Goal: Contribute content: Contribute content

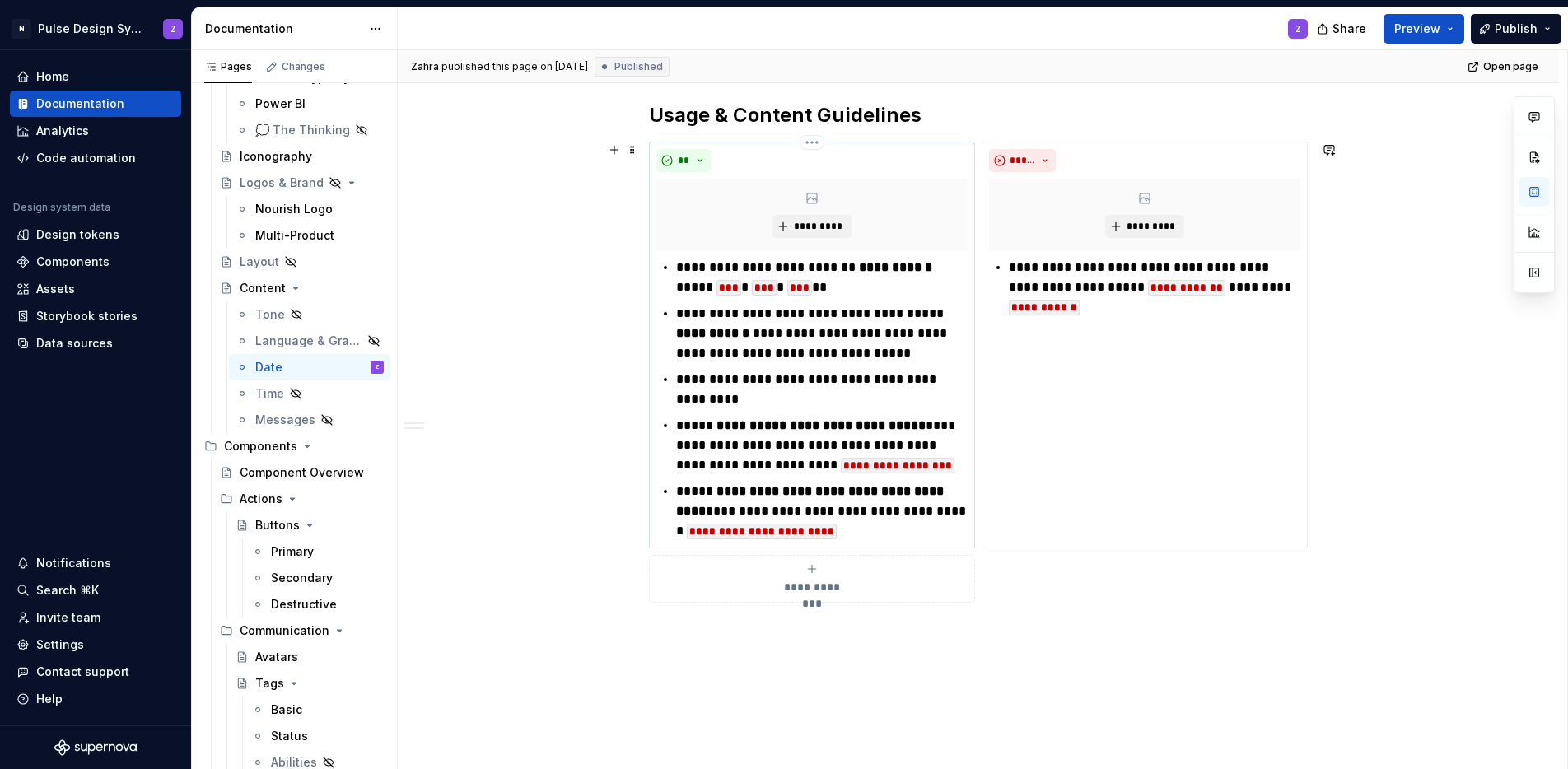
scroll to position [843, 0]
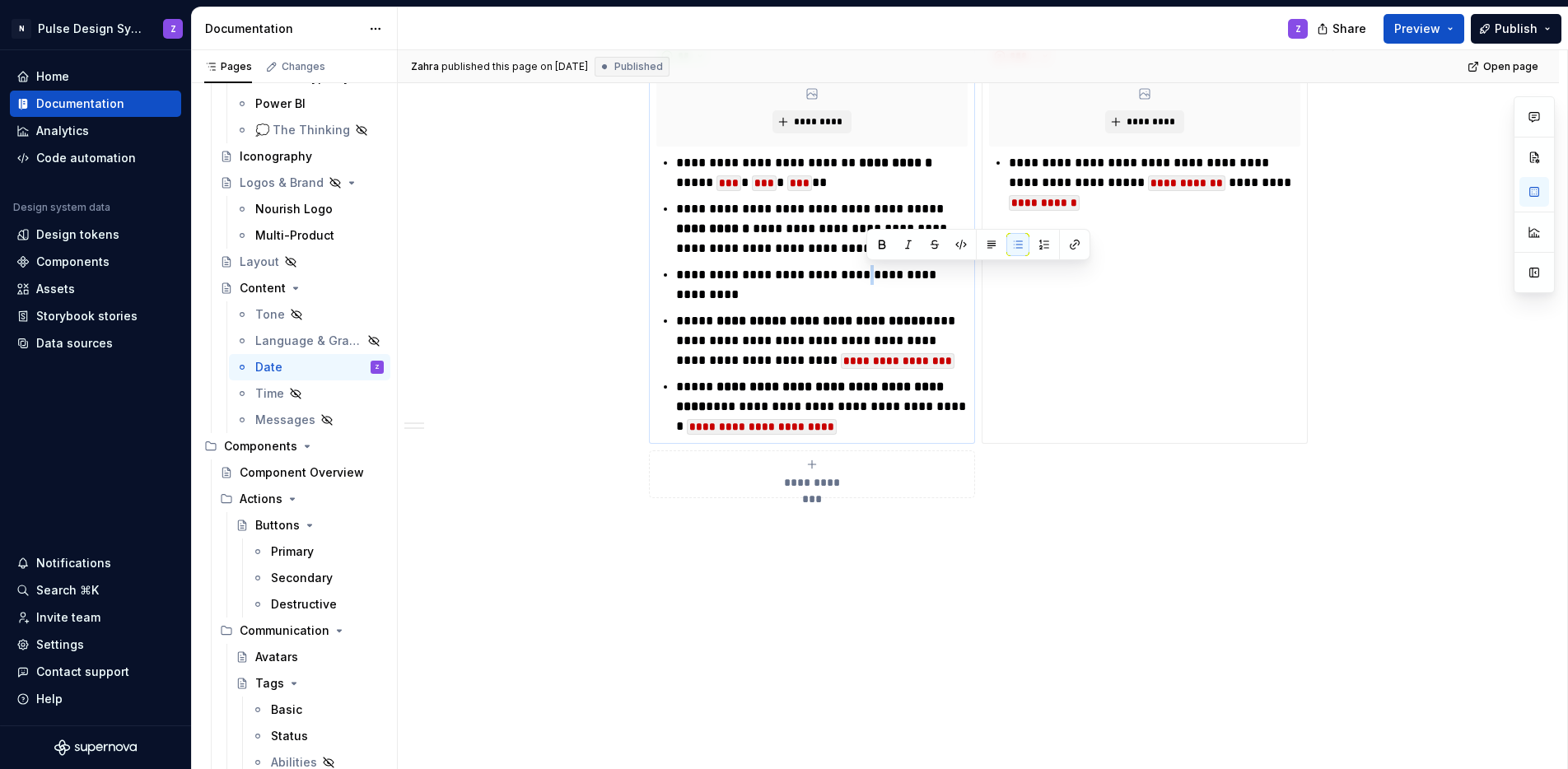
click at [870, 276] on p "**********" at bounding box center [822, 284] width 291 height 40
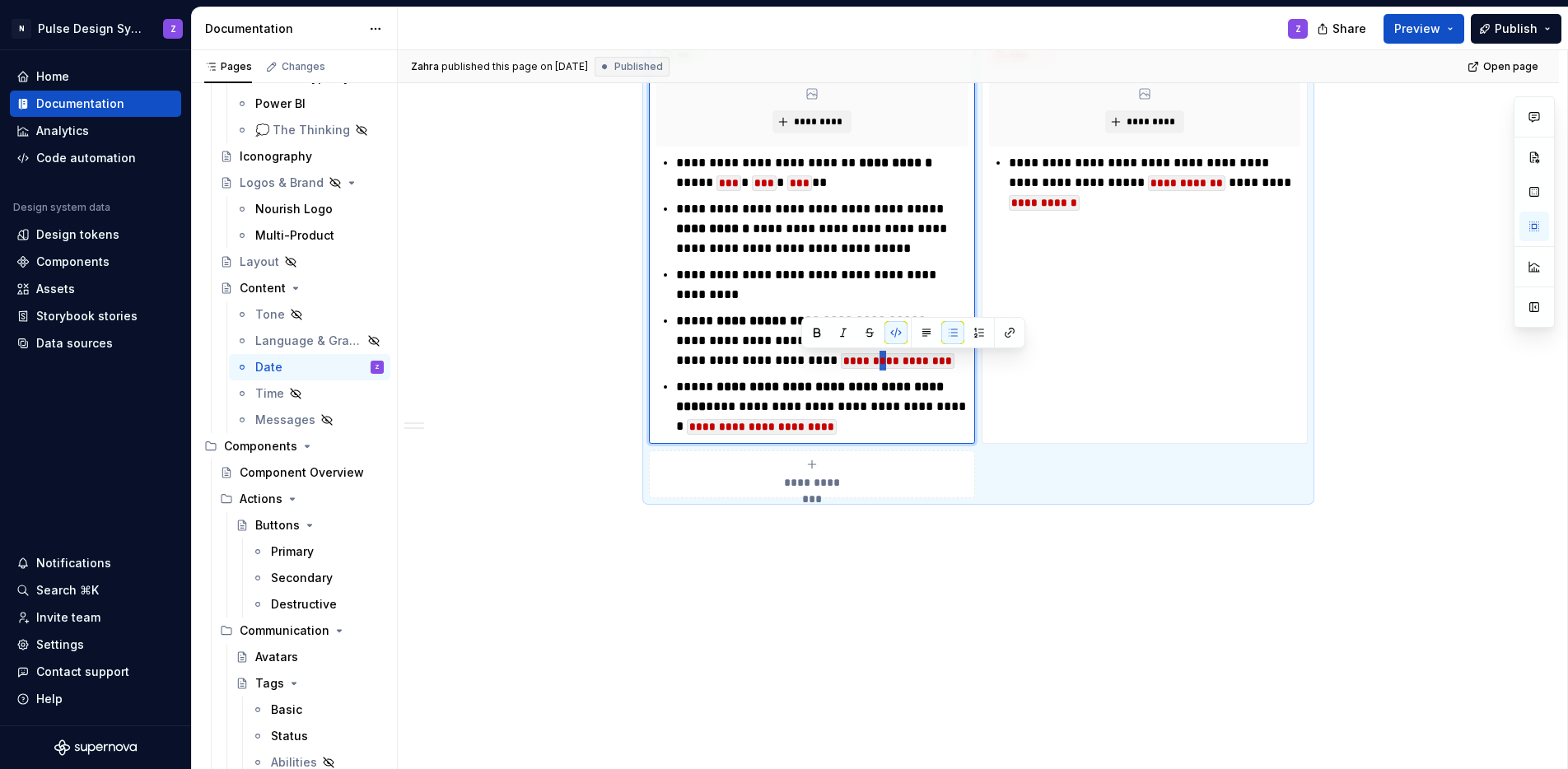
click at [841, 357] on code "**********" at bounding box center [897, 361] width 113 height 16
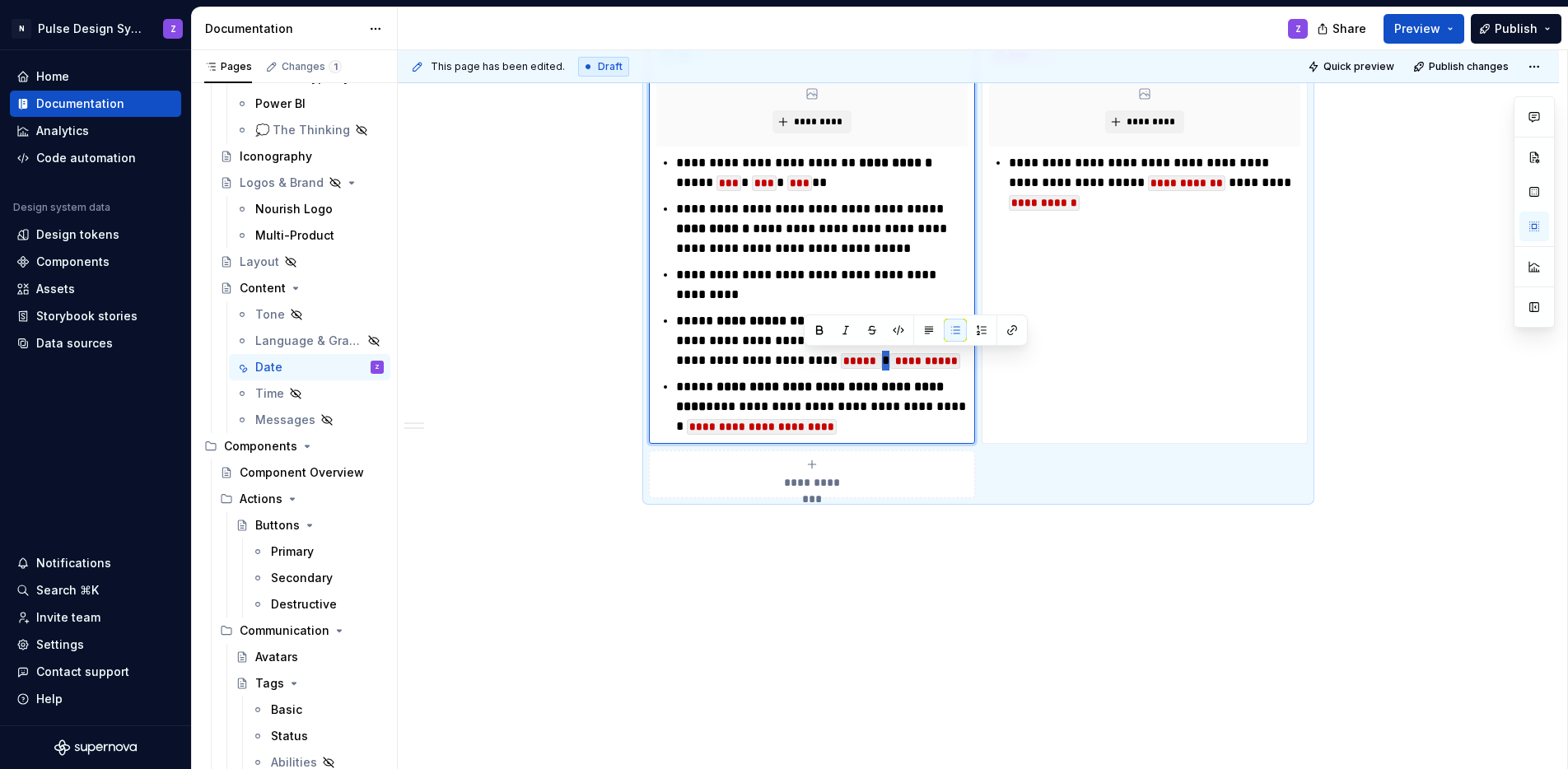
click at [808, 357] on p "**********" at bounding box center [822, 340] width 291 height 59
click at [894, 332] on button "button" at bounding box center [898, 330] width 23 height 23
click at [1147, 564] on div "**********" at bounding box center [978, 115] width 1161 height 1345
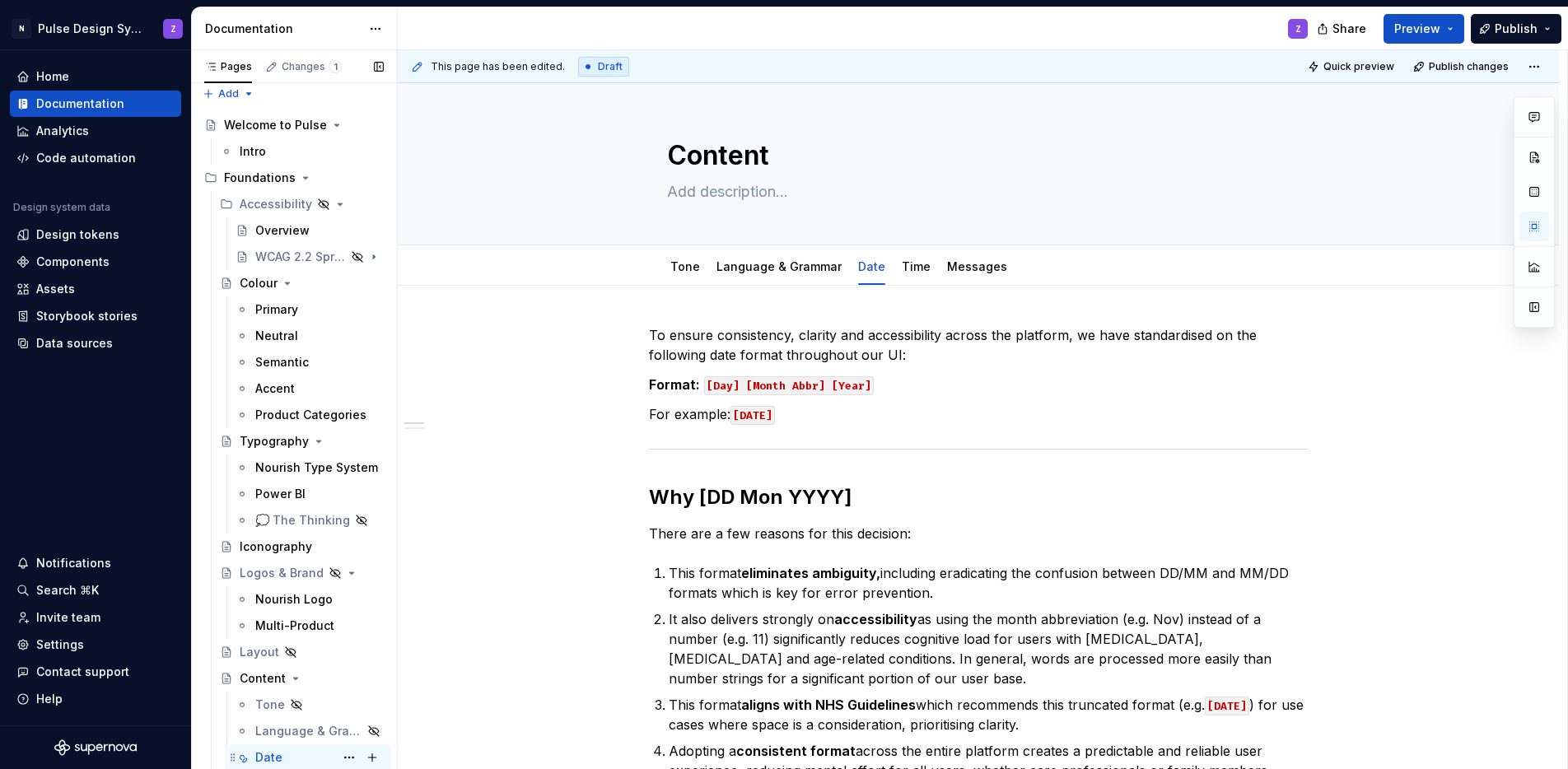
scroll to position [0, 0]
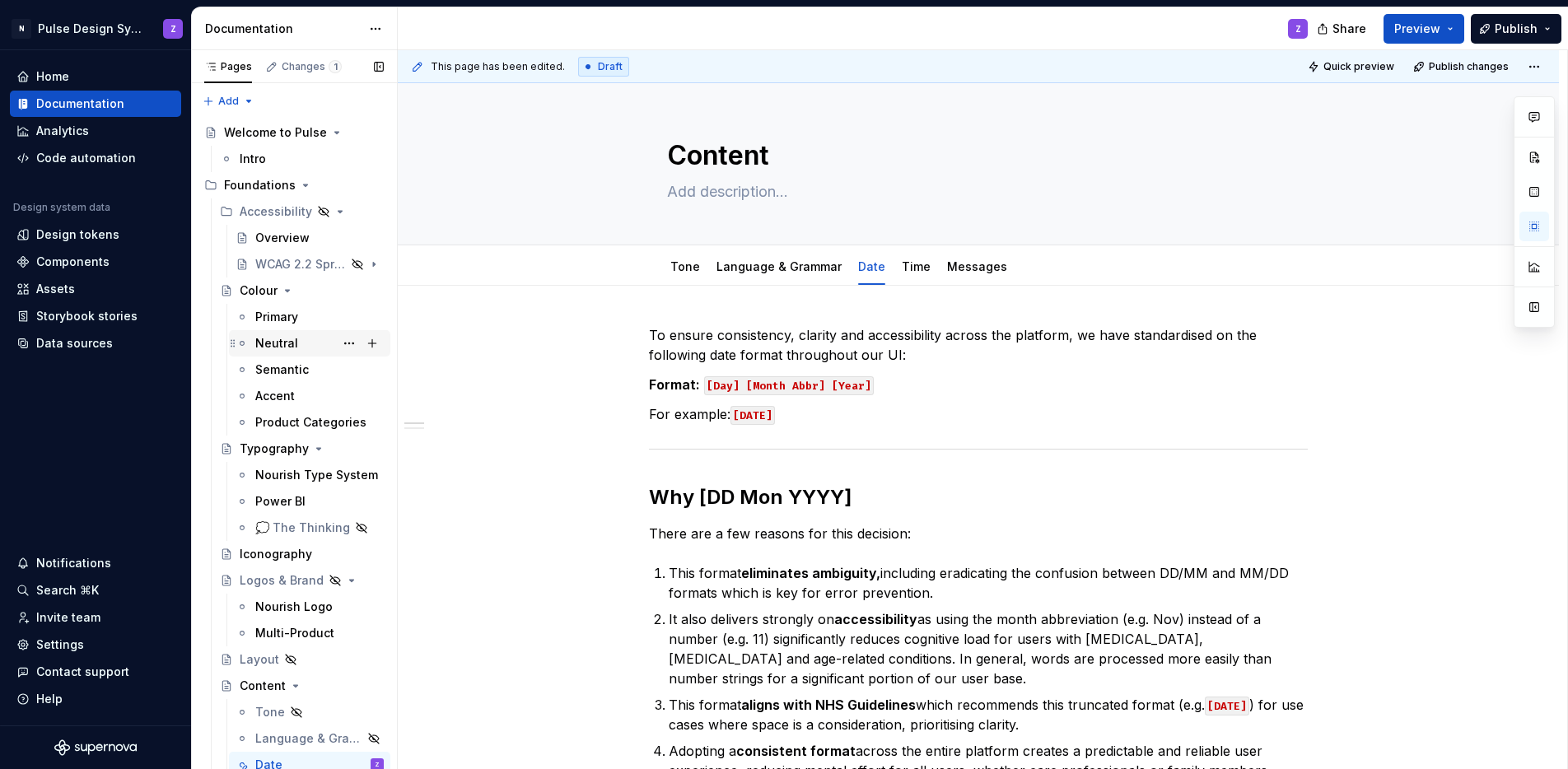
click at [283, 346] on div "Neutral" at bounding box center [277, 343] width 42 height 17
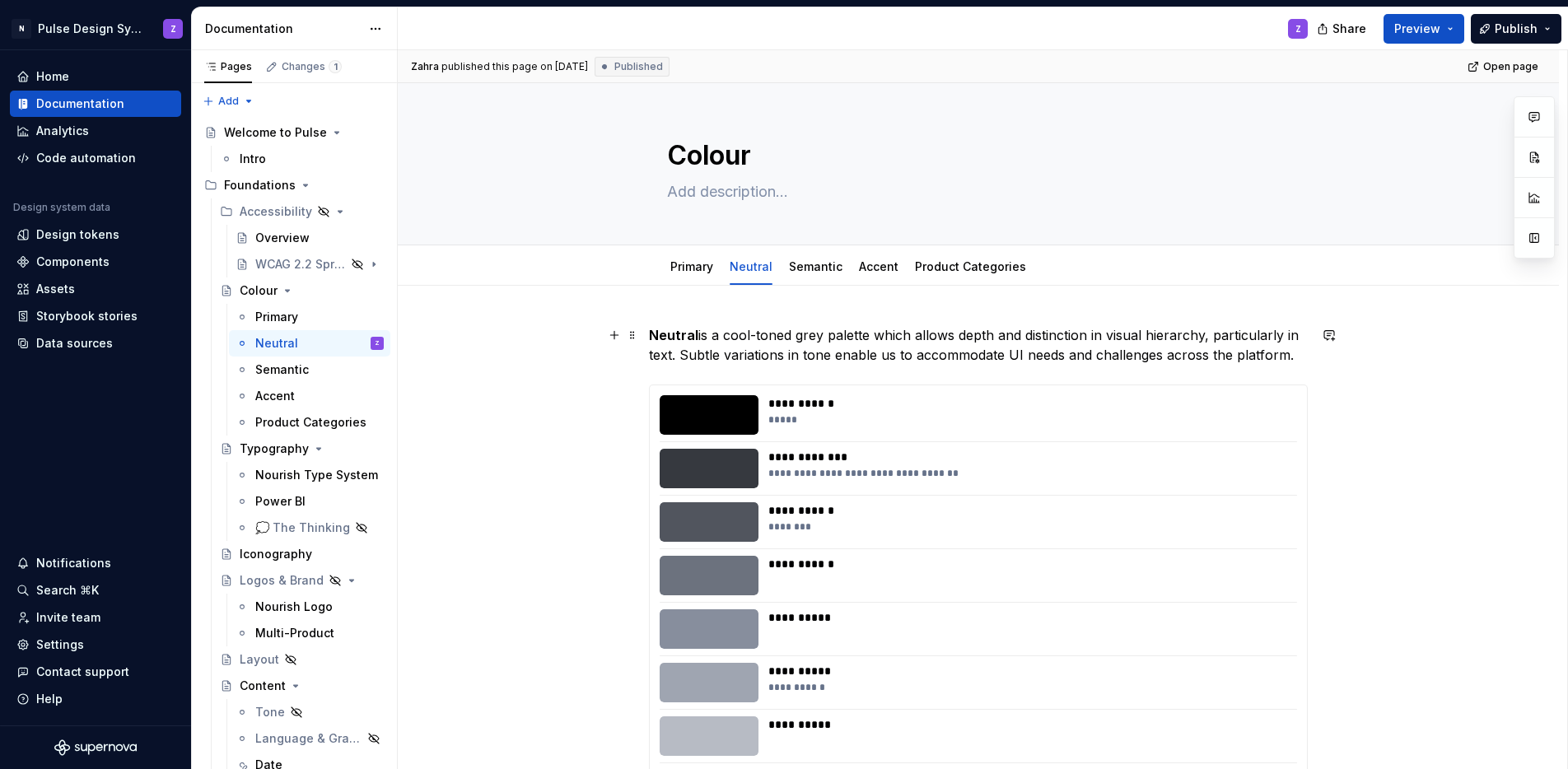
type textarea "*"
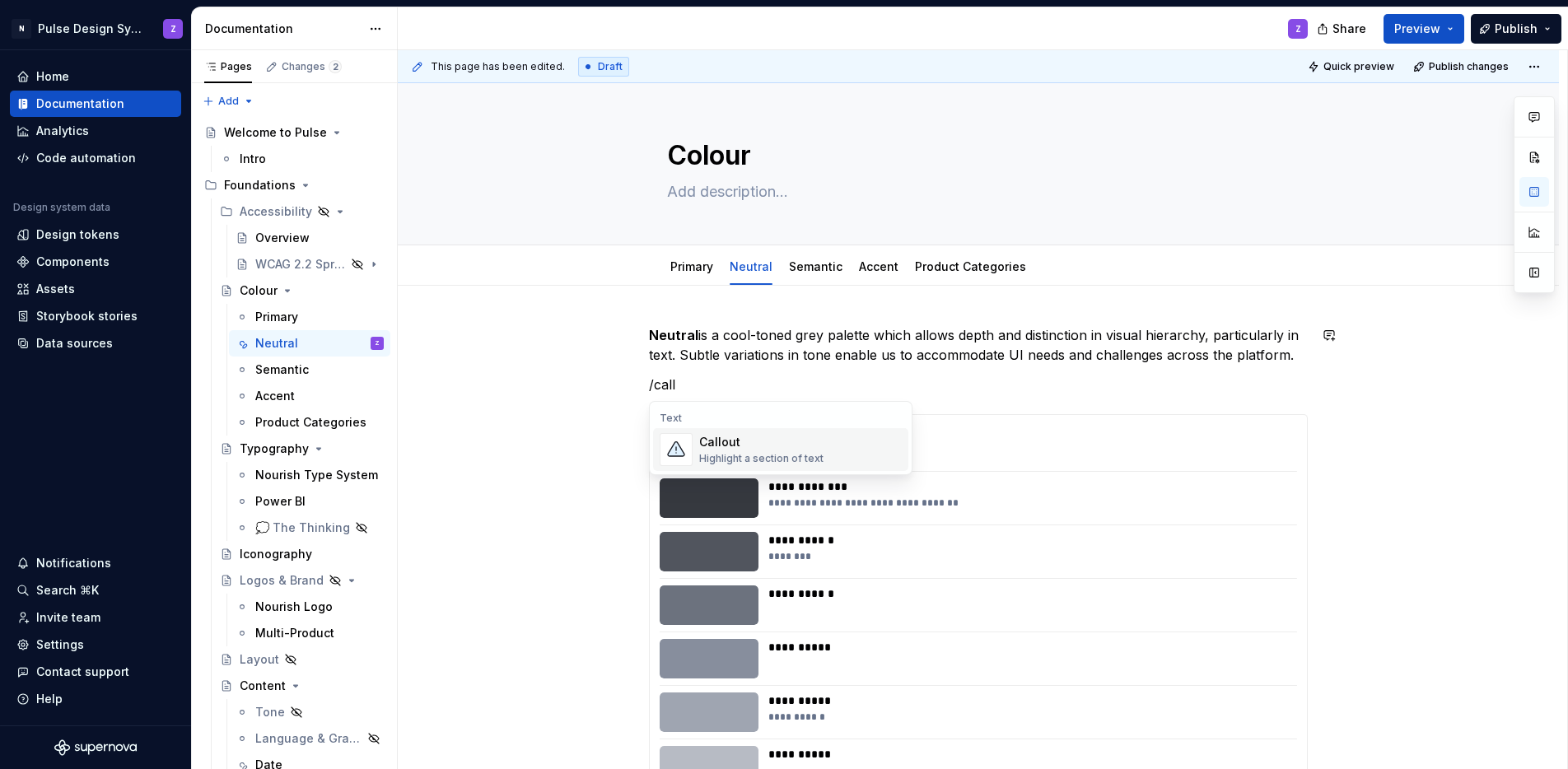
click at [761, 444] on div "Callout" at bounding box center [761, 443] width 125 height 17
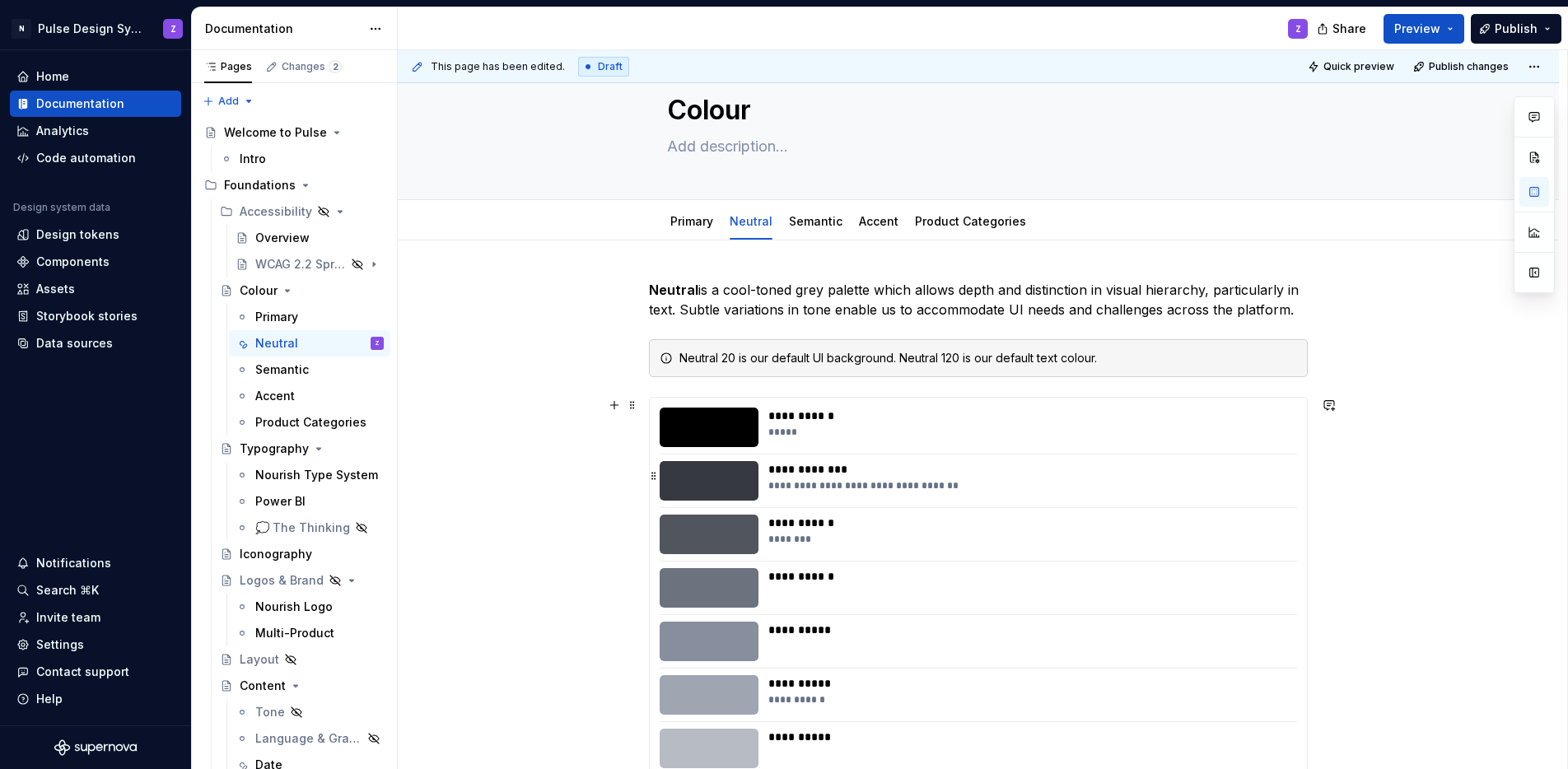
scroll to position [65, 0]
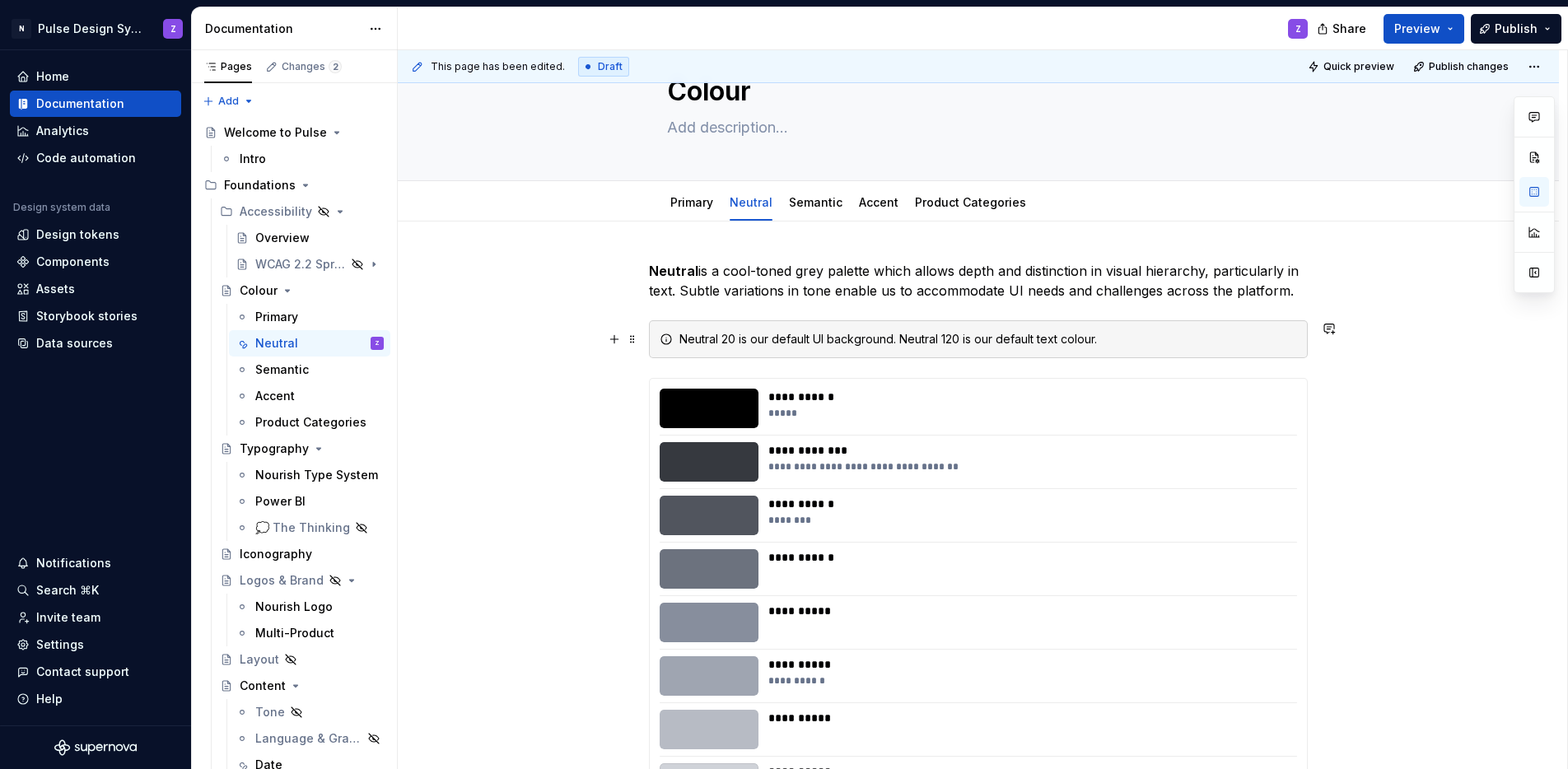
click at [895, 340] on div "Neutral 20 is our default UI background. Neutral 120 is our default text colour." at bounding box center [989, 339] width 618 height 17
click at [892, 343] on div "Neutral 20 is our default UI background, with Neutral 10. Neutral 120 is our de…" at bounding box center [989, 339] width 618 height 17
click at [980, 335] on div "Neutral 20 is our default UI background, with Neutral 10. Neutral 120 is our de…" at bounding box center [989, 339] width 618 height 17
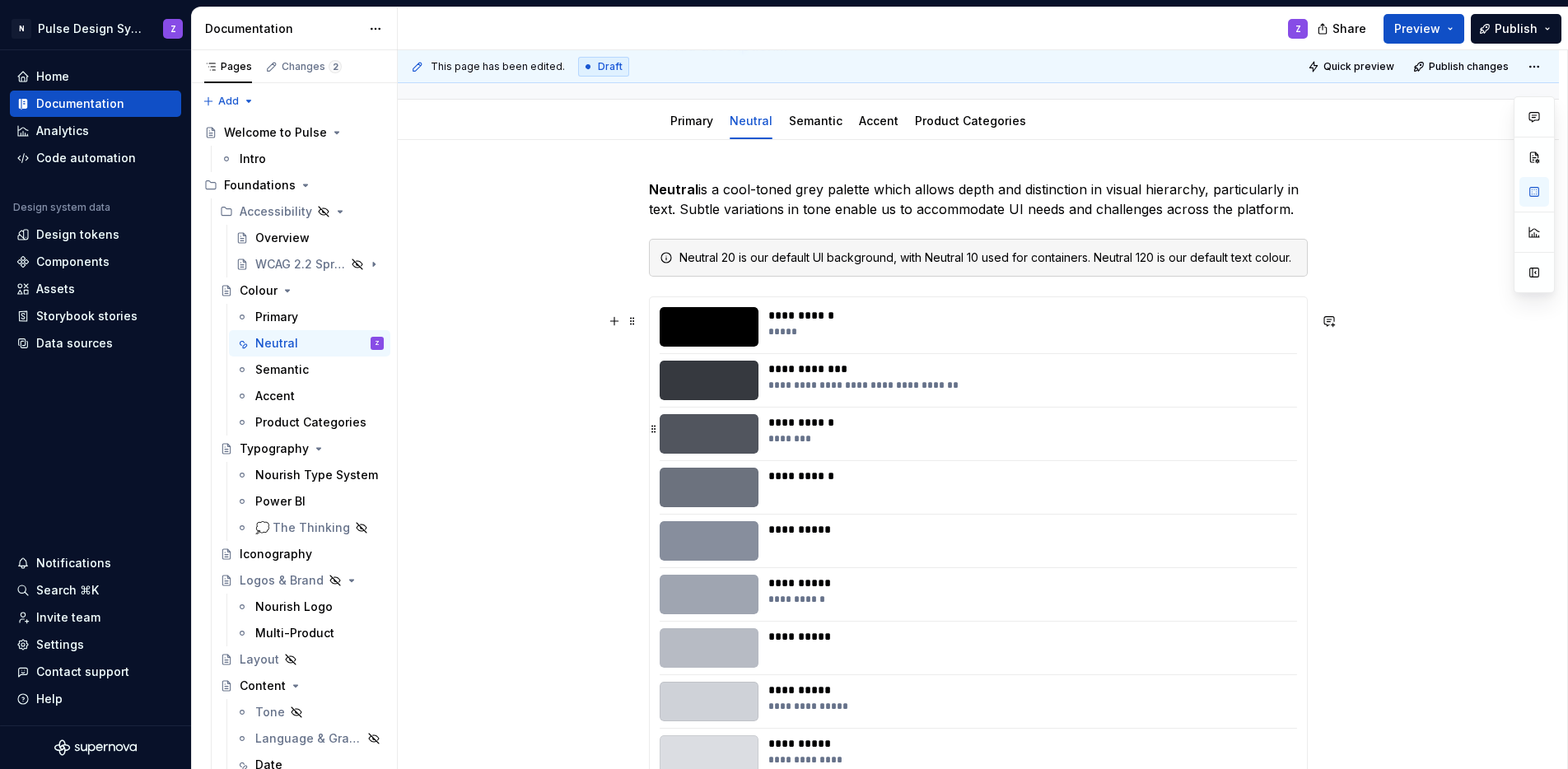
scroll to position [122, 0]
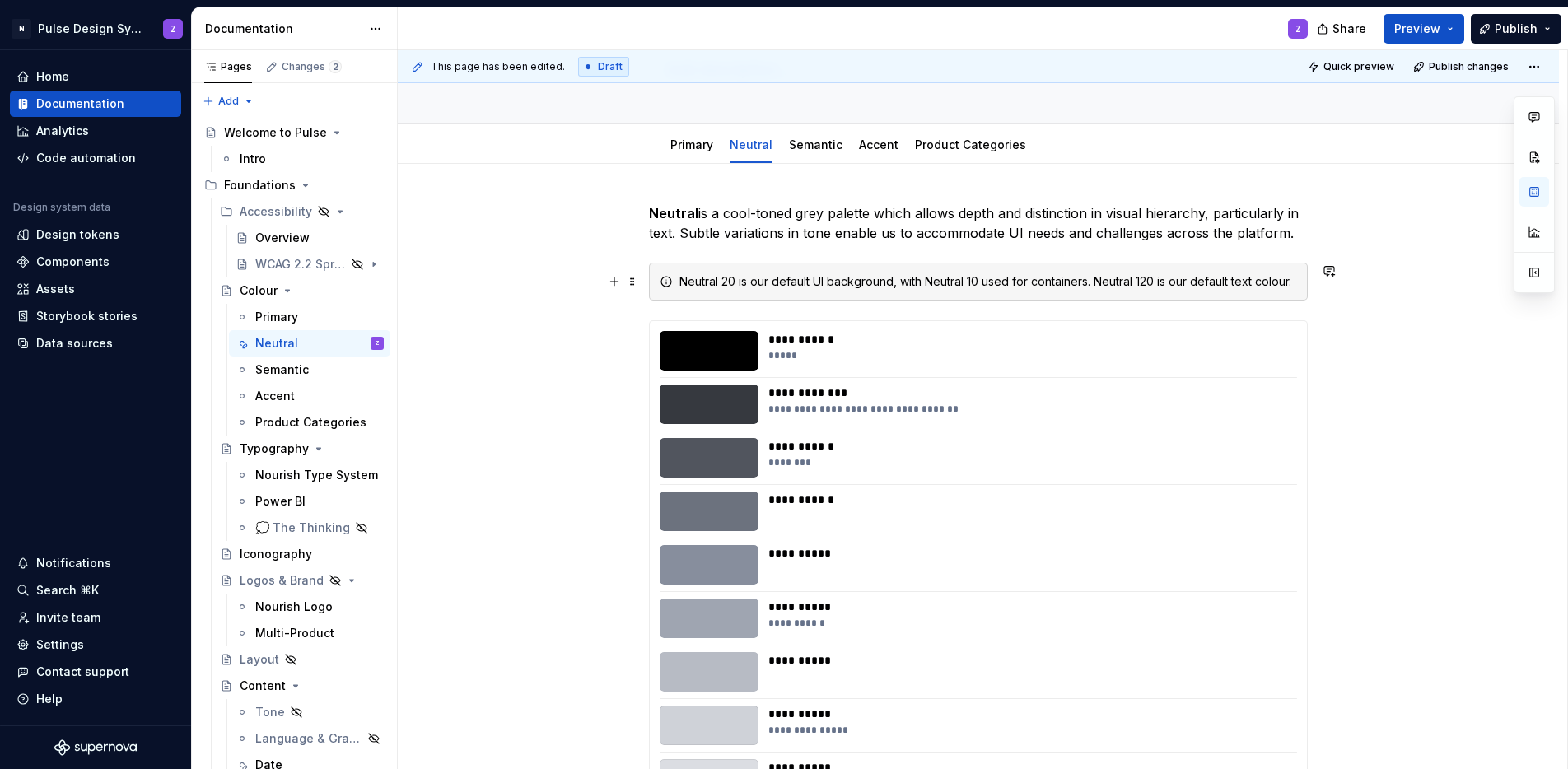
click at [1233, 278] on div "Neutral 20 is our default UI background, with Neutral 10 used for containers. N…" at bounding box center [989, 281] width 618 height 17
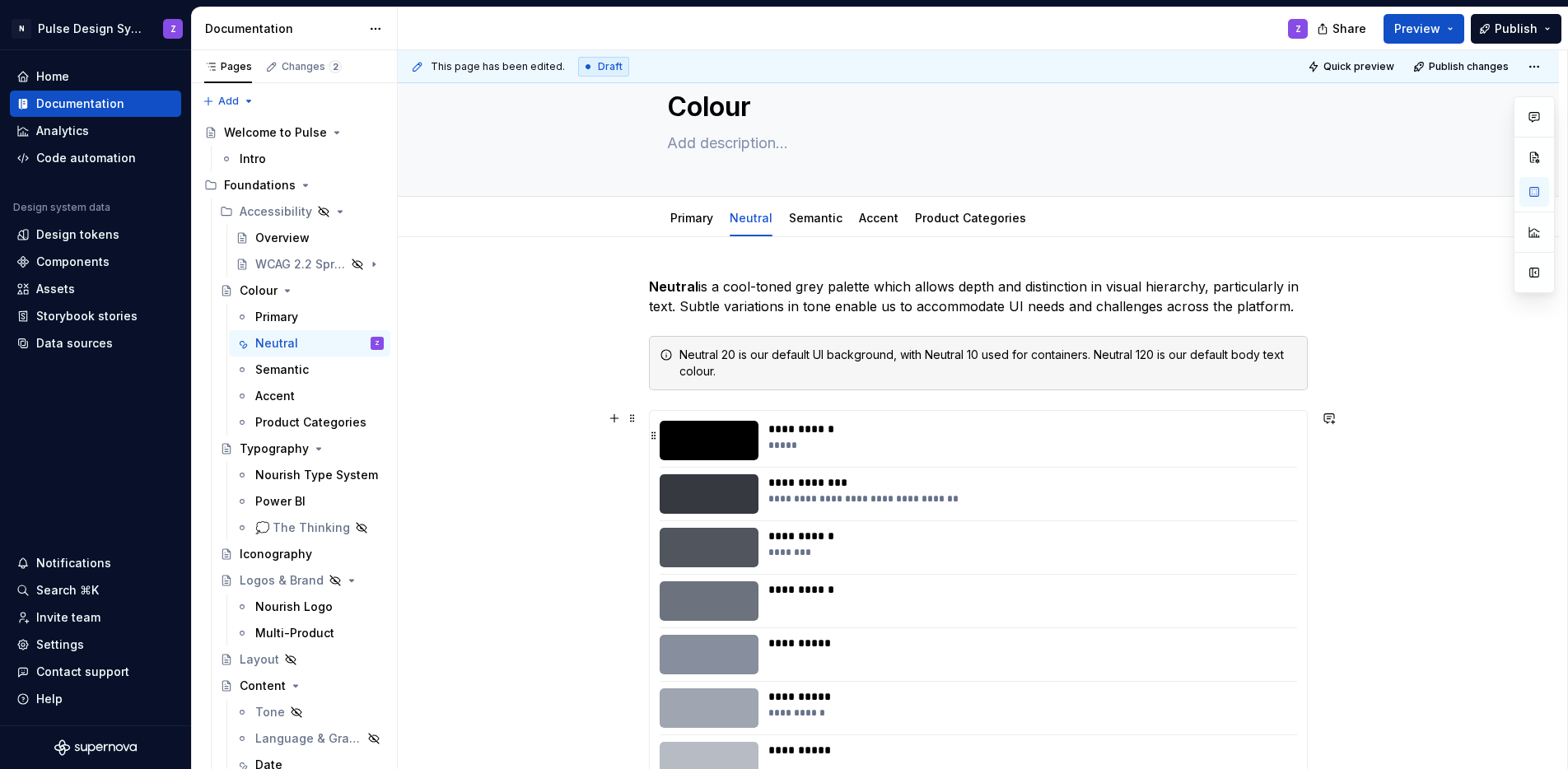
scroll to position [0, 0]
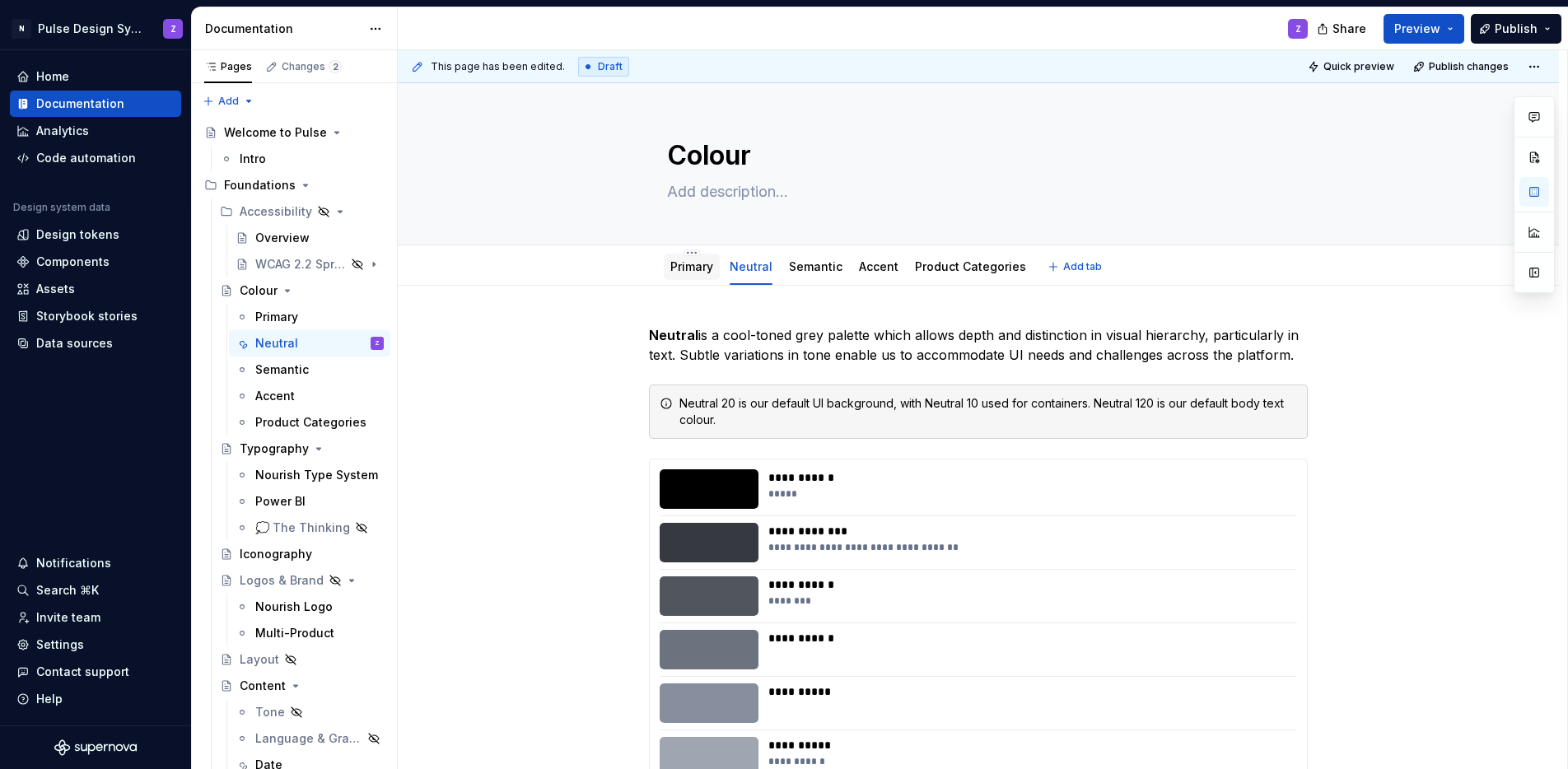
click at [696, 271] on link "Primary" at bounding box center [692, 266] width 42 height 14
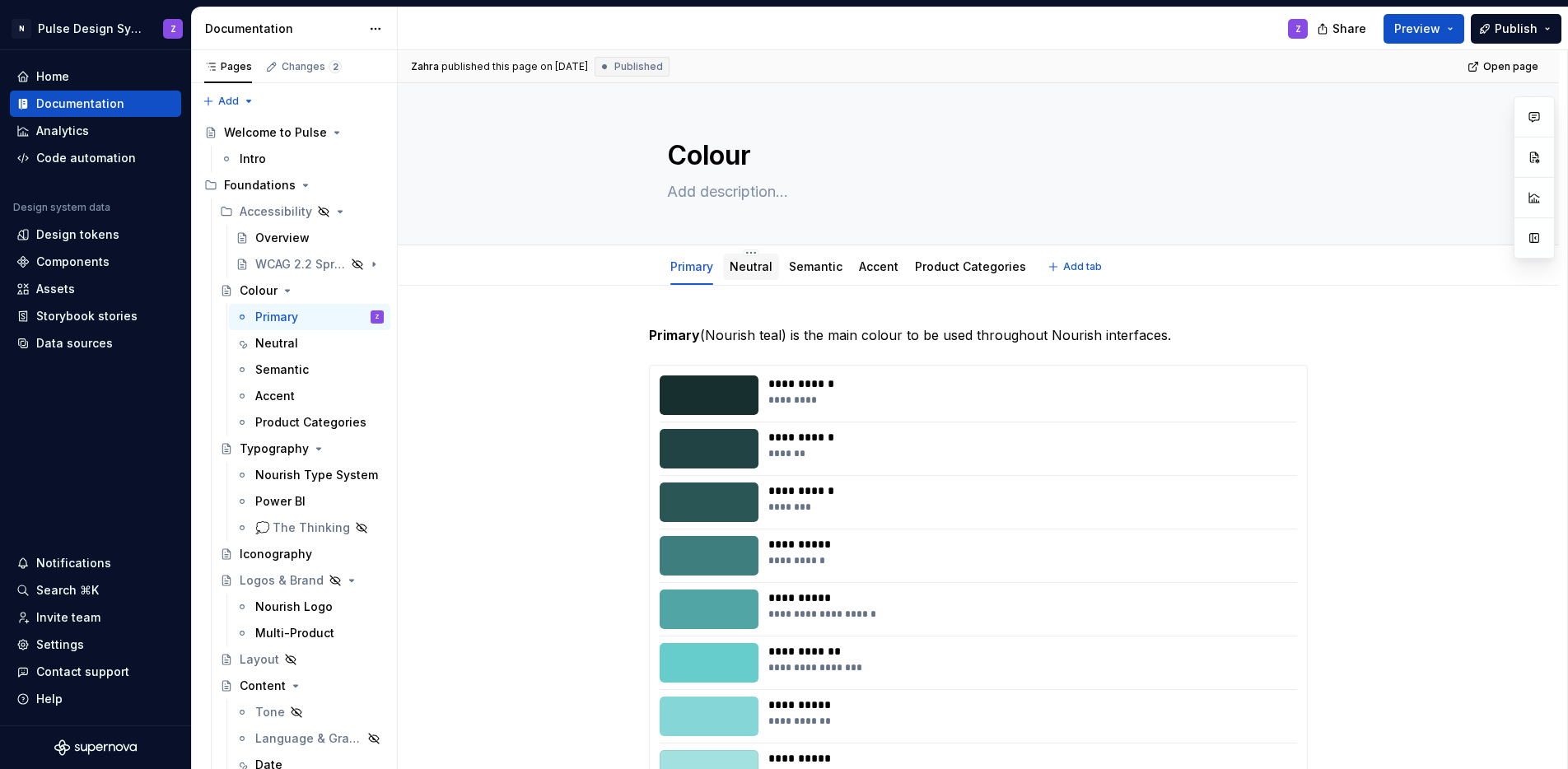
click at [754, 264] on link "Neutral" at bounding box center [751, 266] width 42 height 14
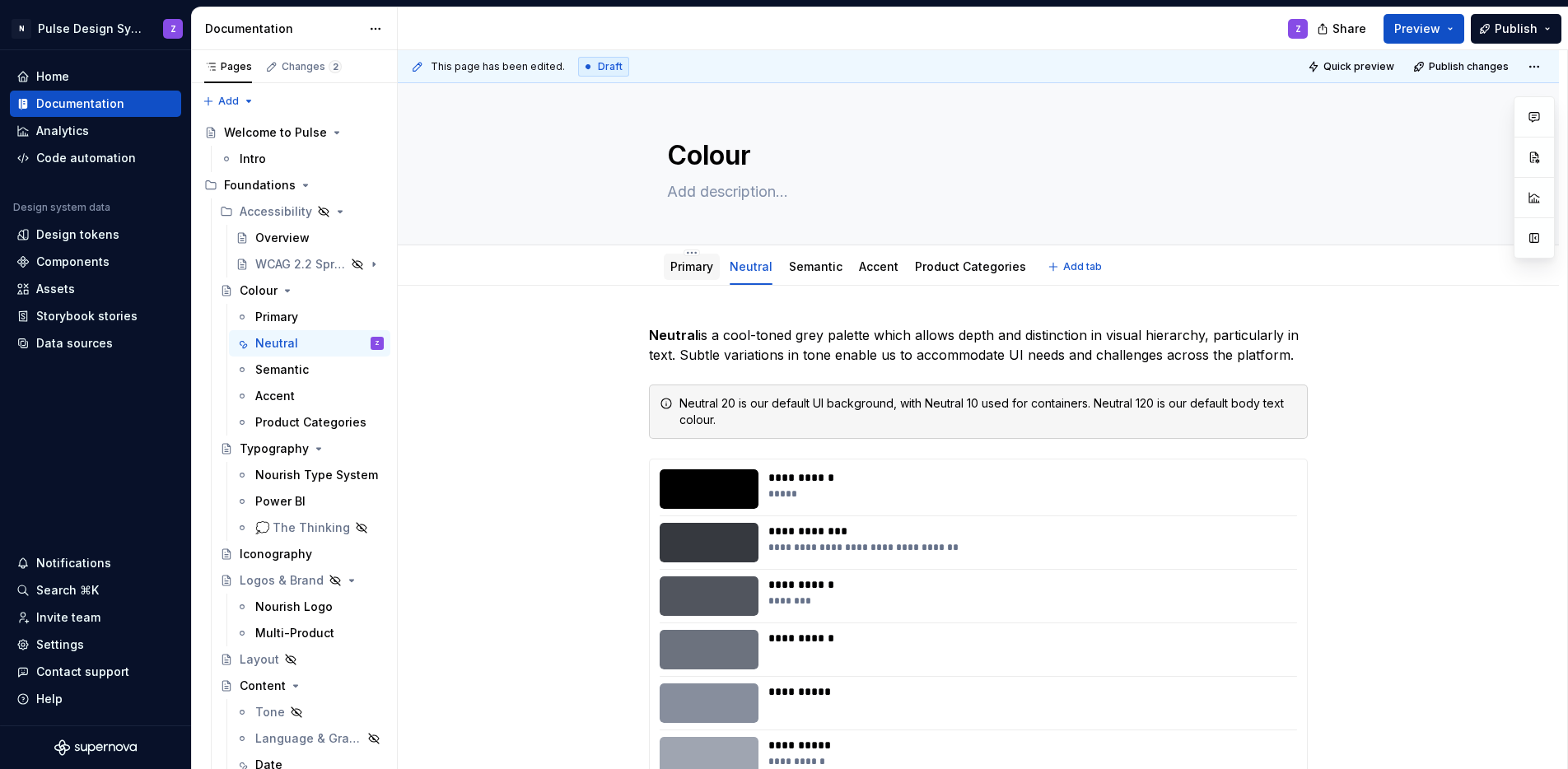
click at [698, 273] on link "Primary" at bounding box center [692, 266] width 42 height 14
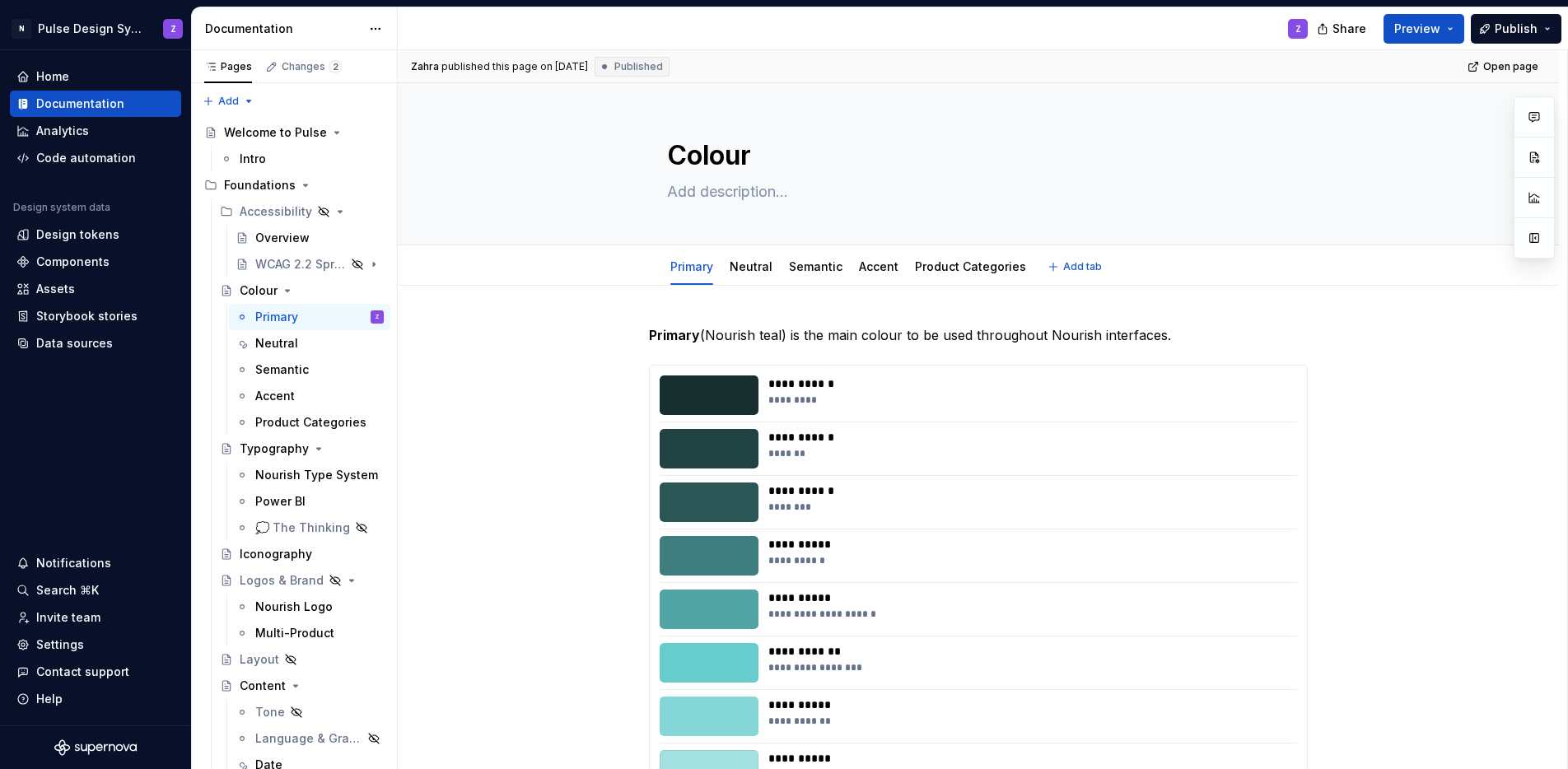
type textarea "*"
click at [1187, 342] on p "Primary (Nourish teal) is the main colour to be used throughout Nourish interfa…" at bounding box center [979, 335] width 659 height 19
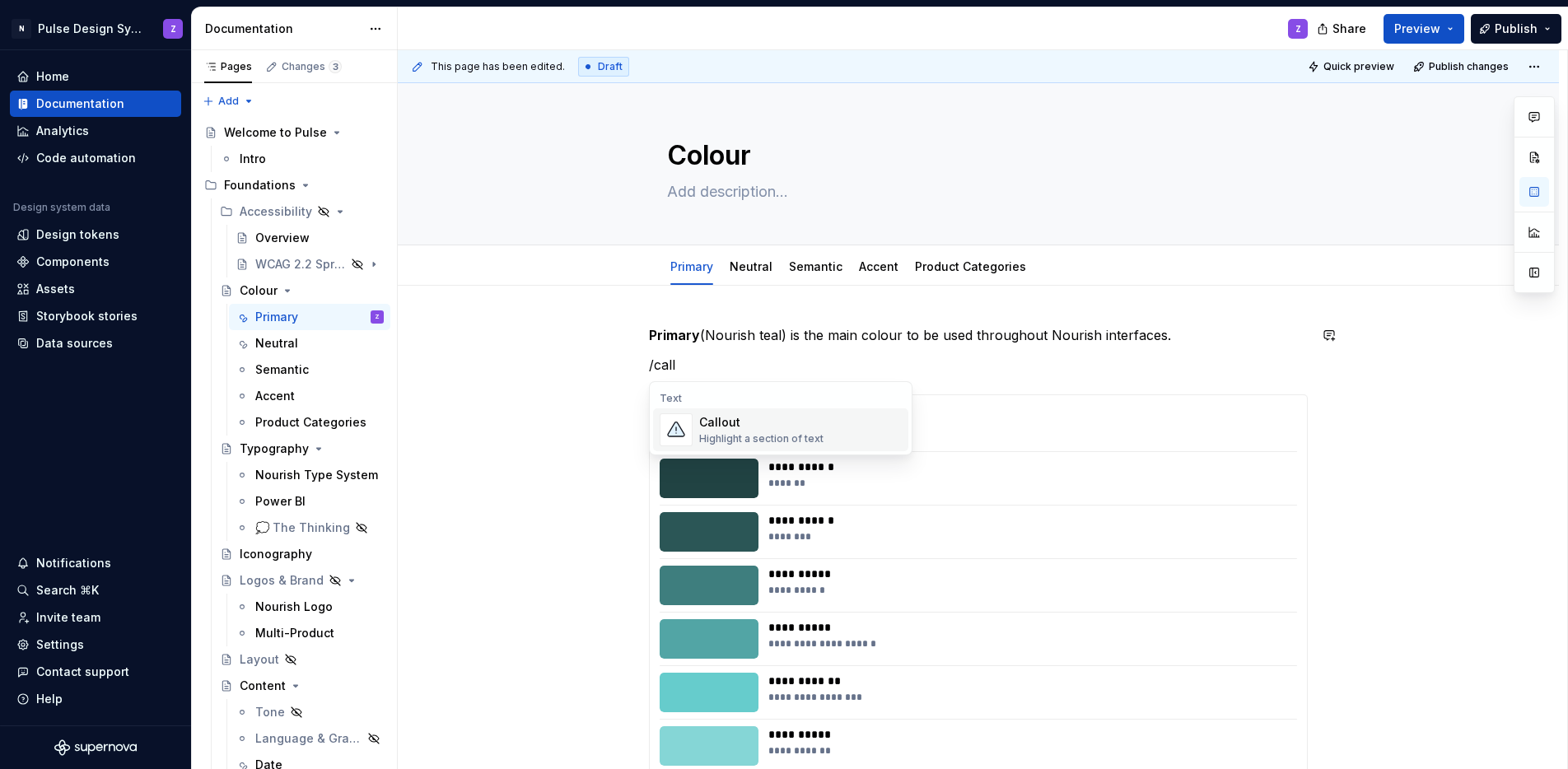
click at [797, 424] on div "Callout" at bounding box center [761, 422] width 125 height 17
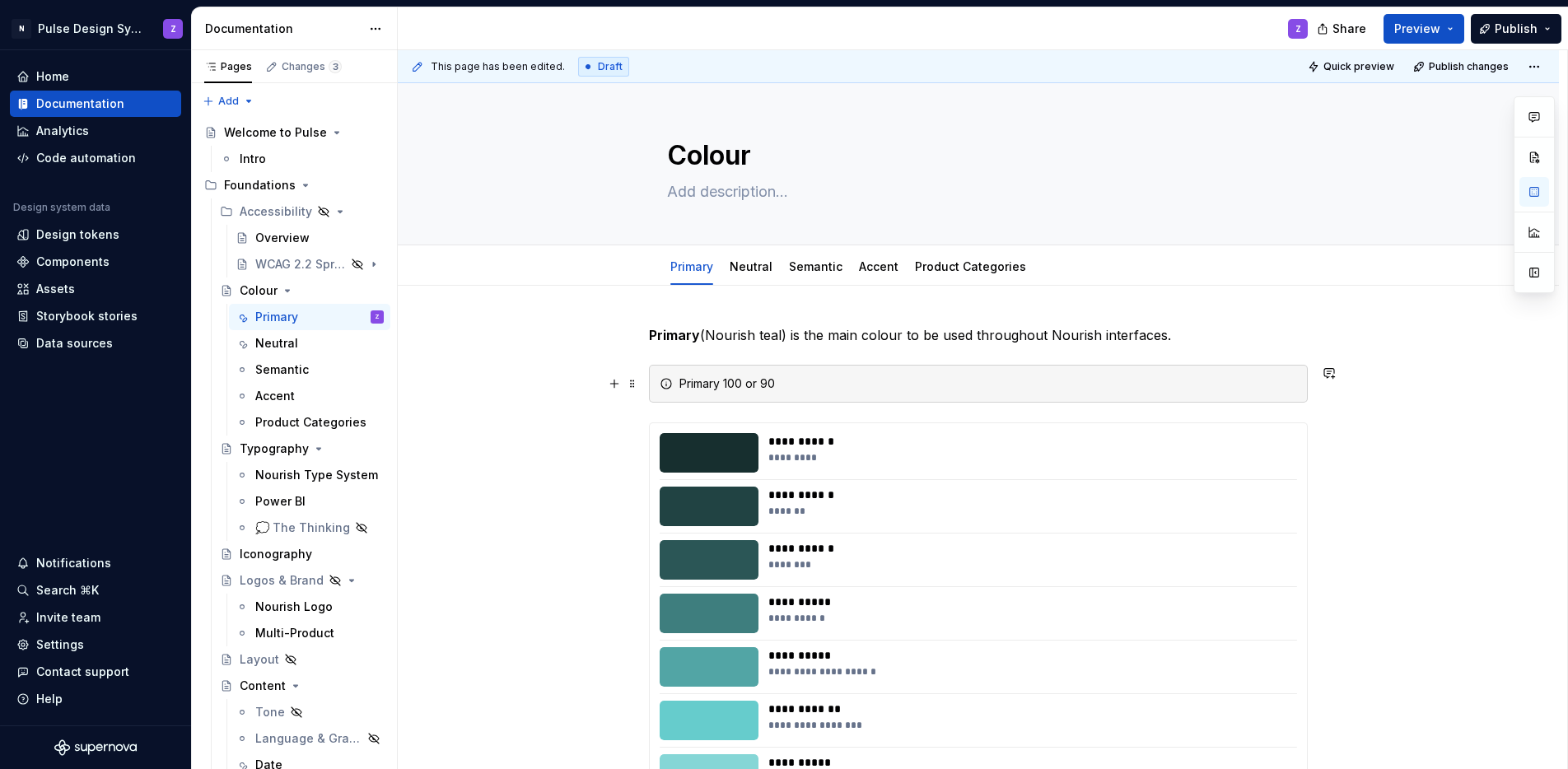
click at [680, 381] on div "Primary 100 or 90" at bounding box center [989, 384] width 618 height 17
click at [861, 380] on div "CTAs are in Primary 100 or 90" at bounding box center [989, 384] width 618 height 17
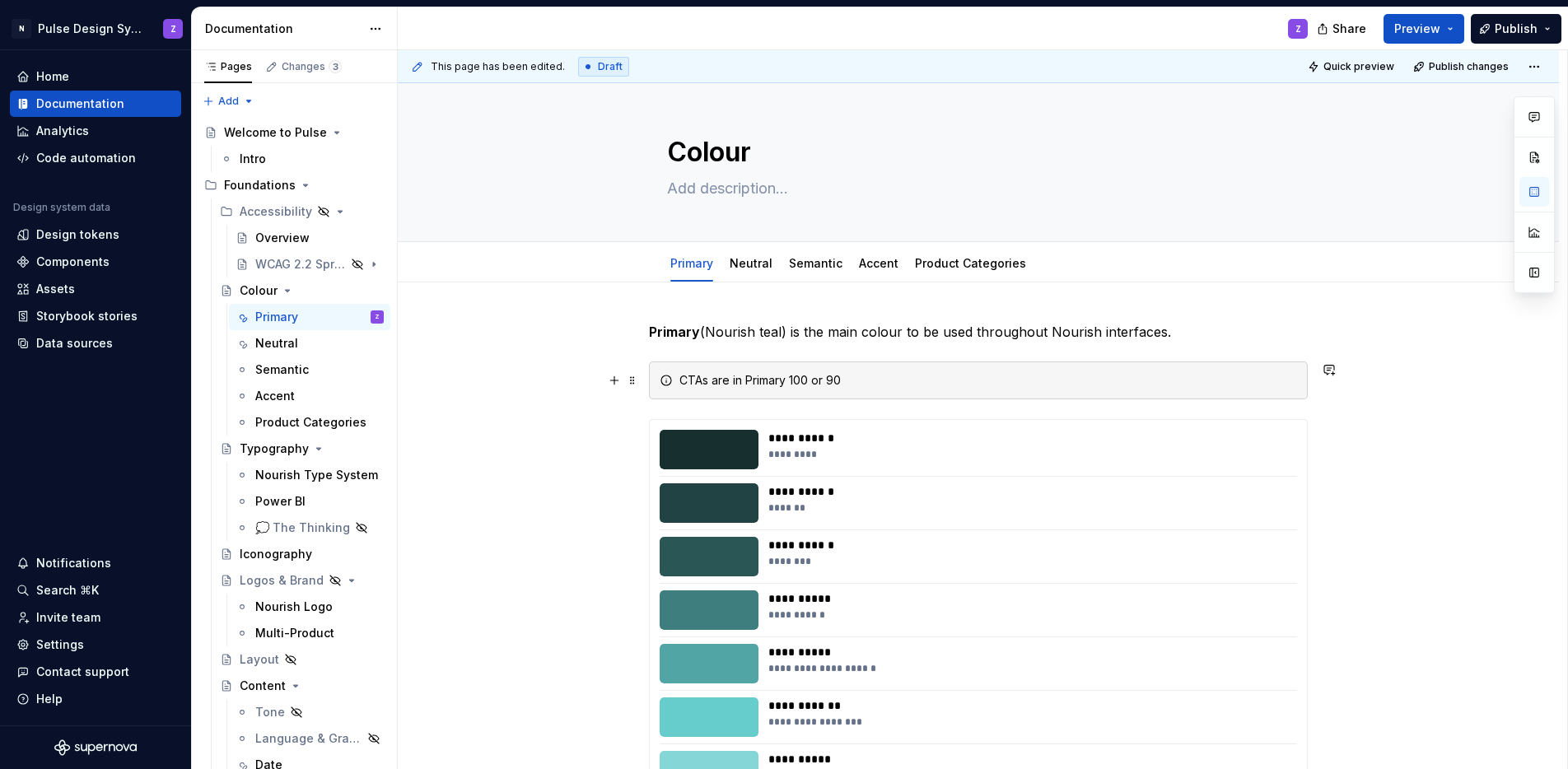
click at [680, 380] on div "CTAs are in Primary 100 or 90" at bounding box center [989, 381] width 618 height 17
click at [754, 378] on div "Primary 70 is Nourish brand colour. CTAs are in Primary 100 or 90" at bounding box center [989, 381] width 618 height 17
click at [1168, 383] on div "Primary 70 is the official Nourish brand colour. CTAs are in Primary 100 or 90" at bounding box center [989, 381] width 618 height 17
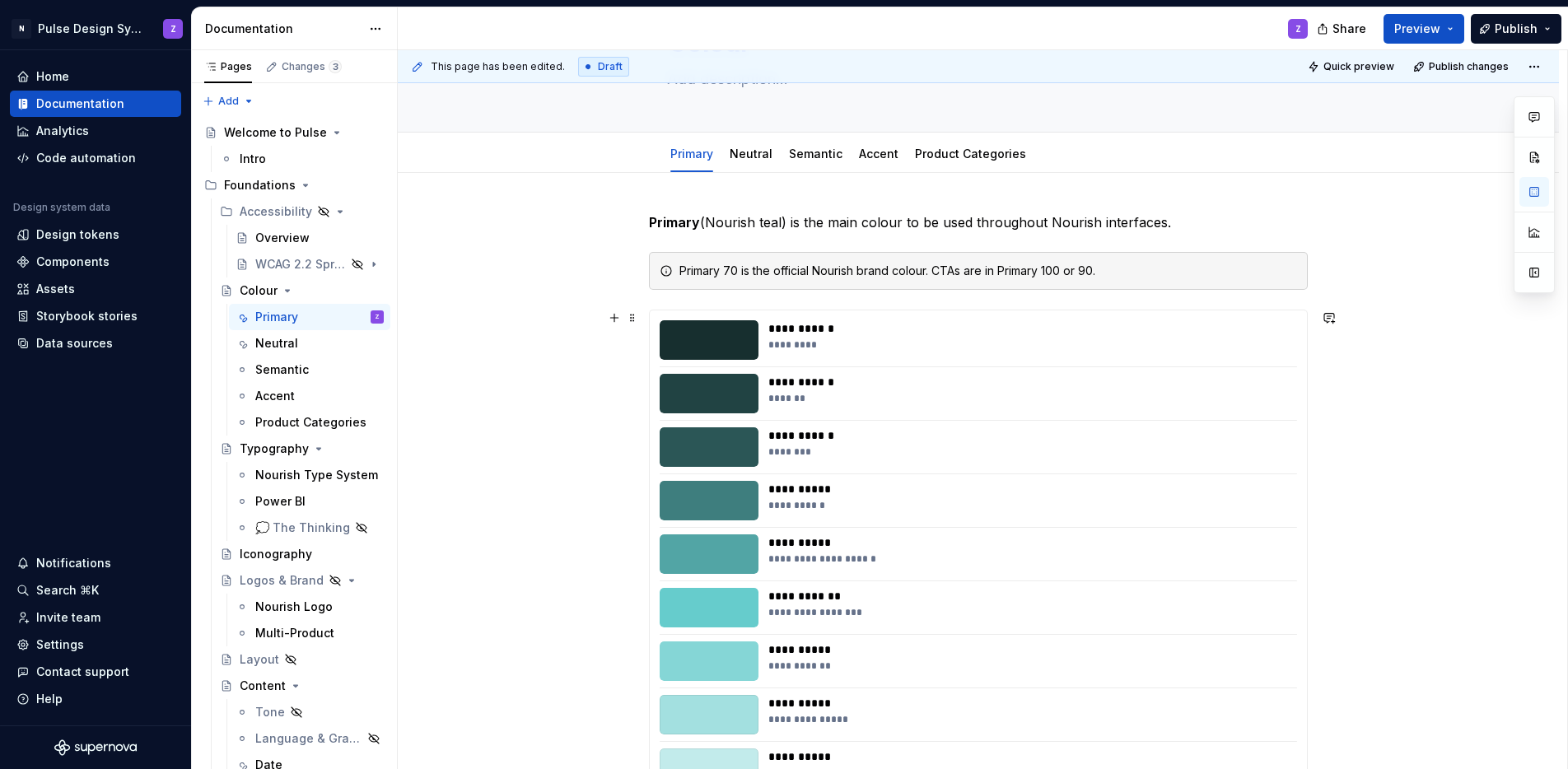
scroll to position [116, 0]
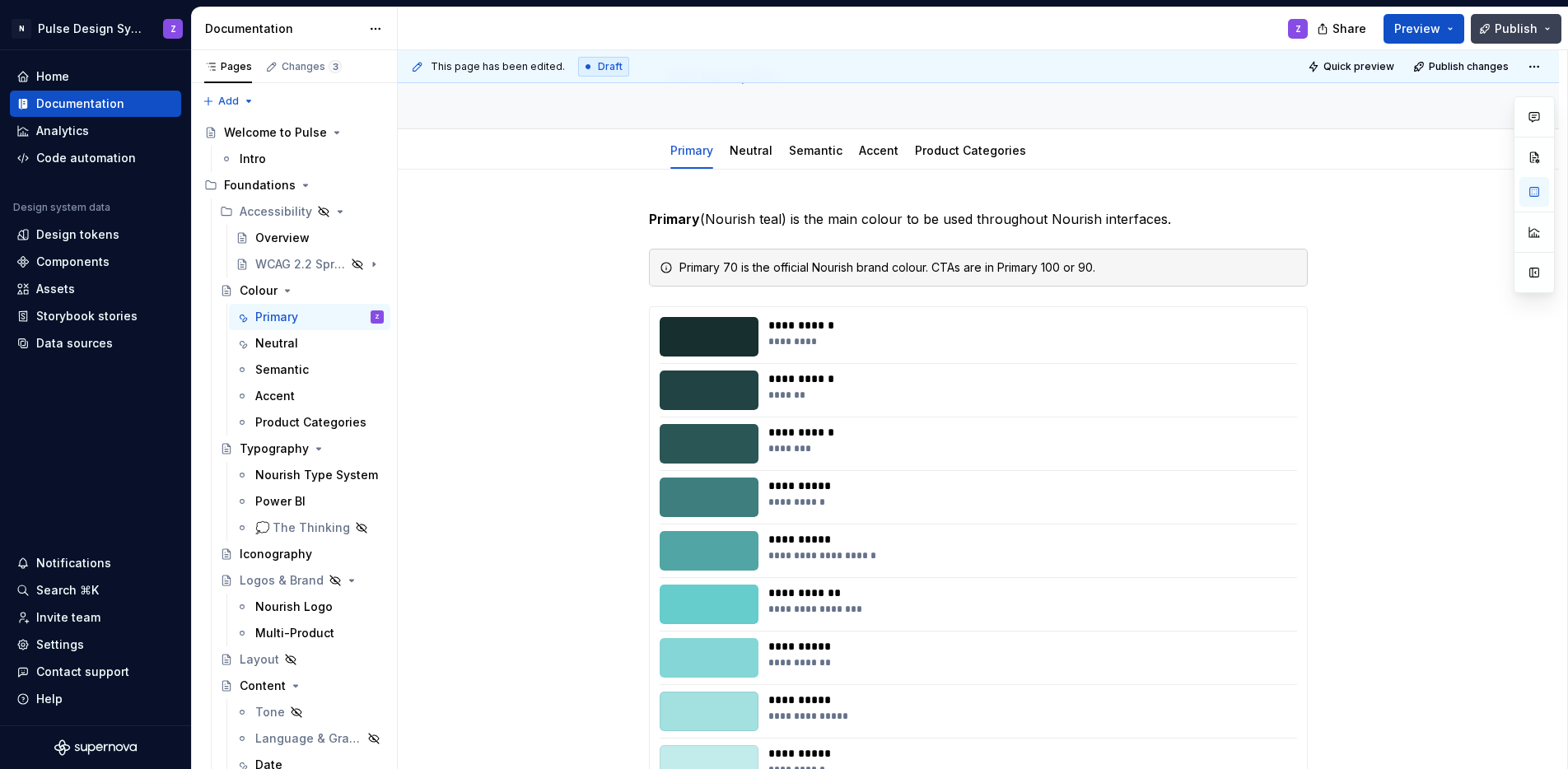
click at [1509, 21] on span "Publish" at bounding box center [1515, 29] width 42 height 17
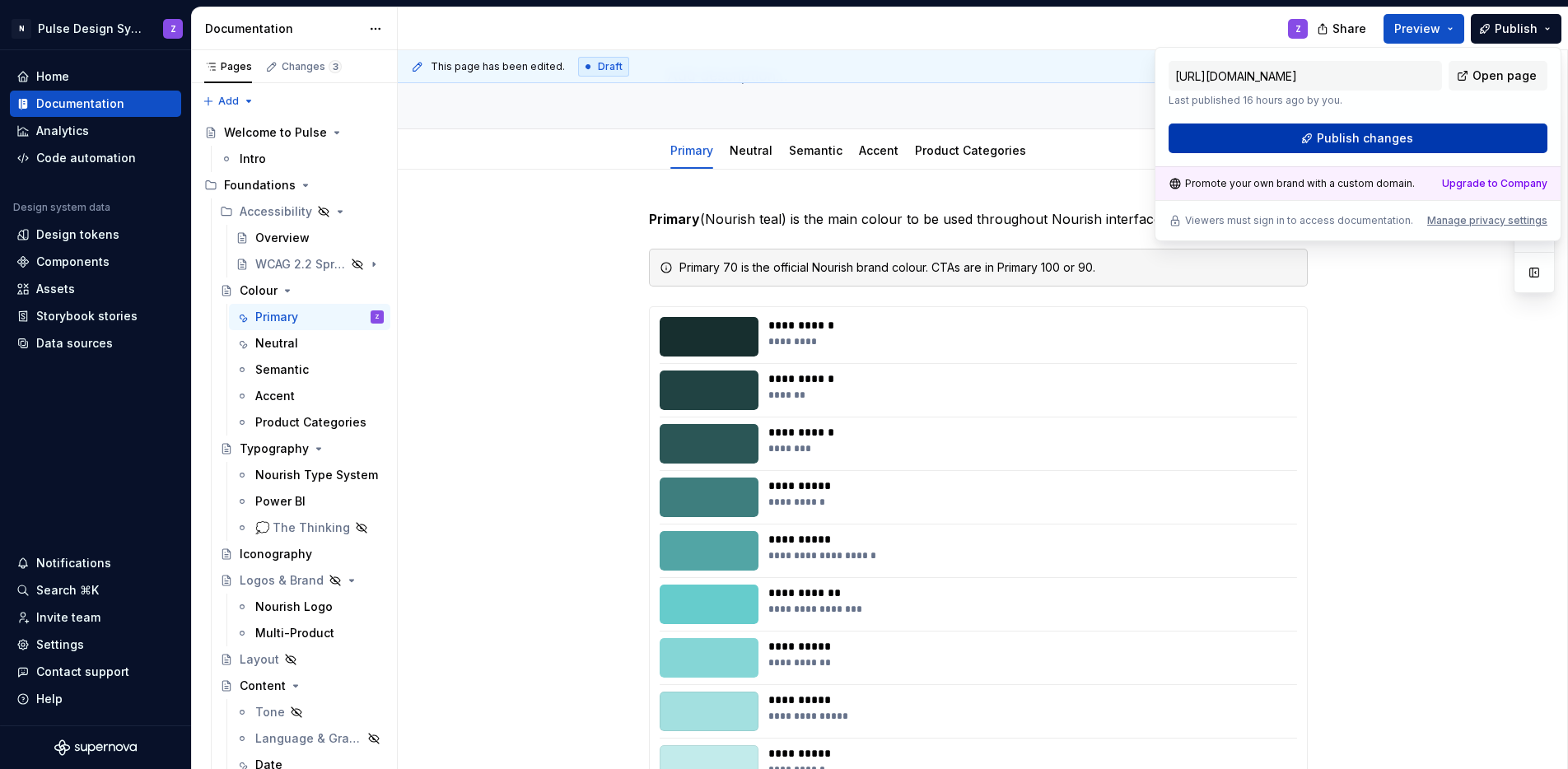
click at [1405, 140] on span "Publish changes" at bounding box center [1365, 138] width 96 height 17
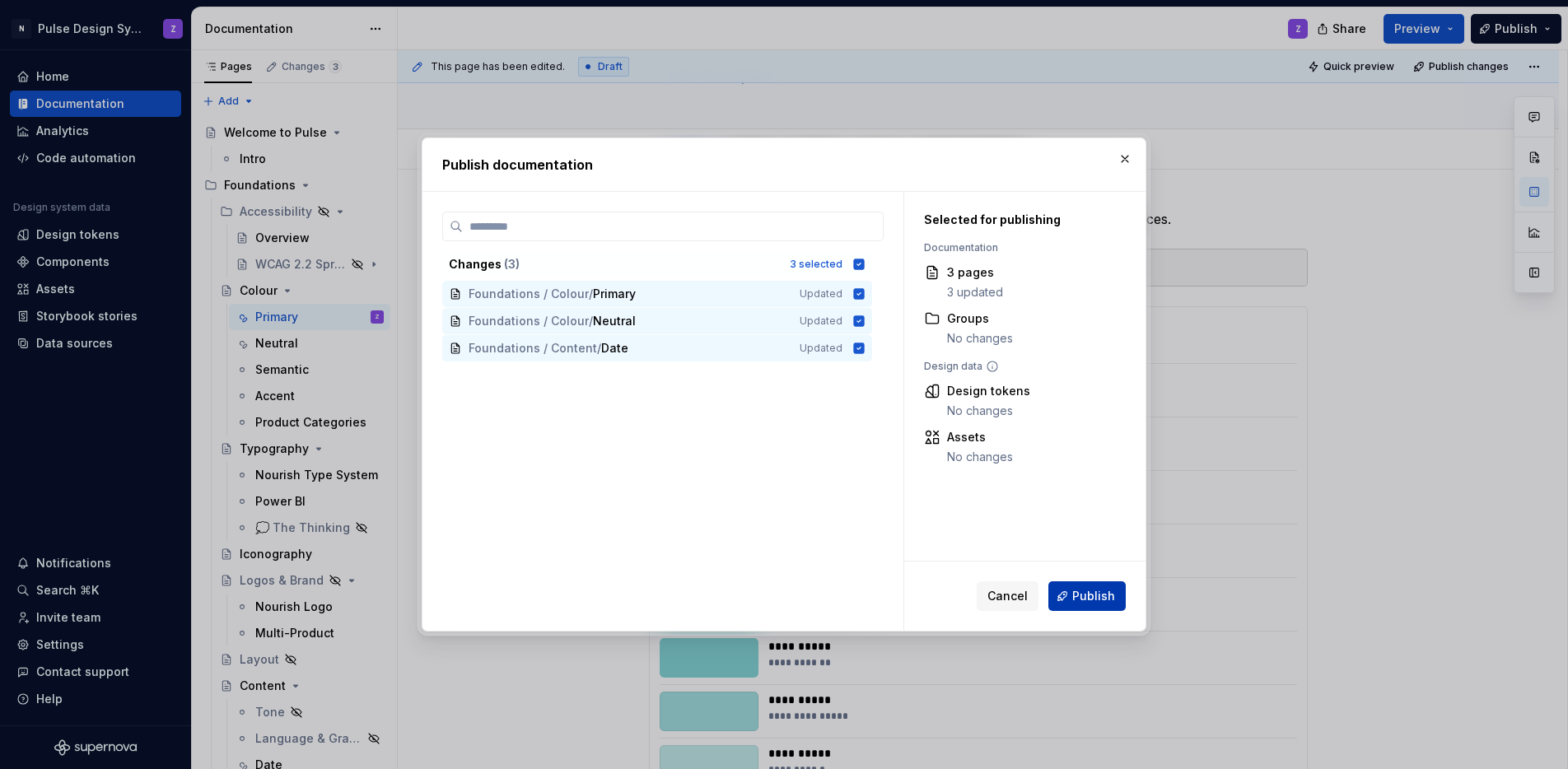
click at [1067, 589] on button "Publish" at bounding box center [1087, 596] width 77 height 30
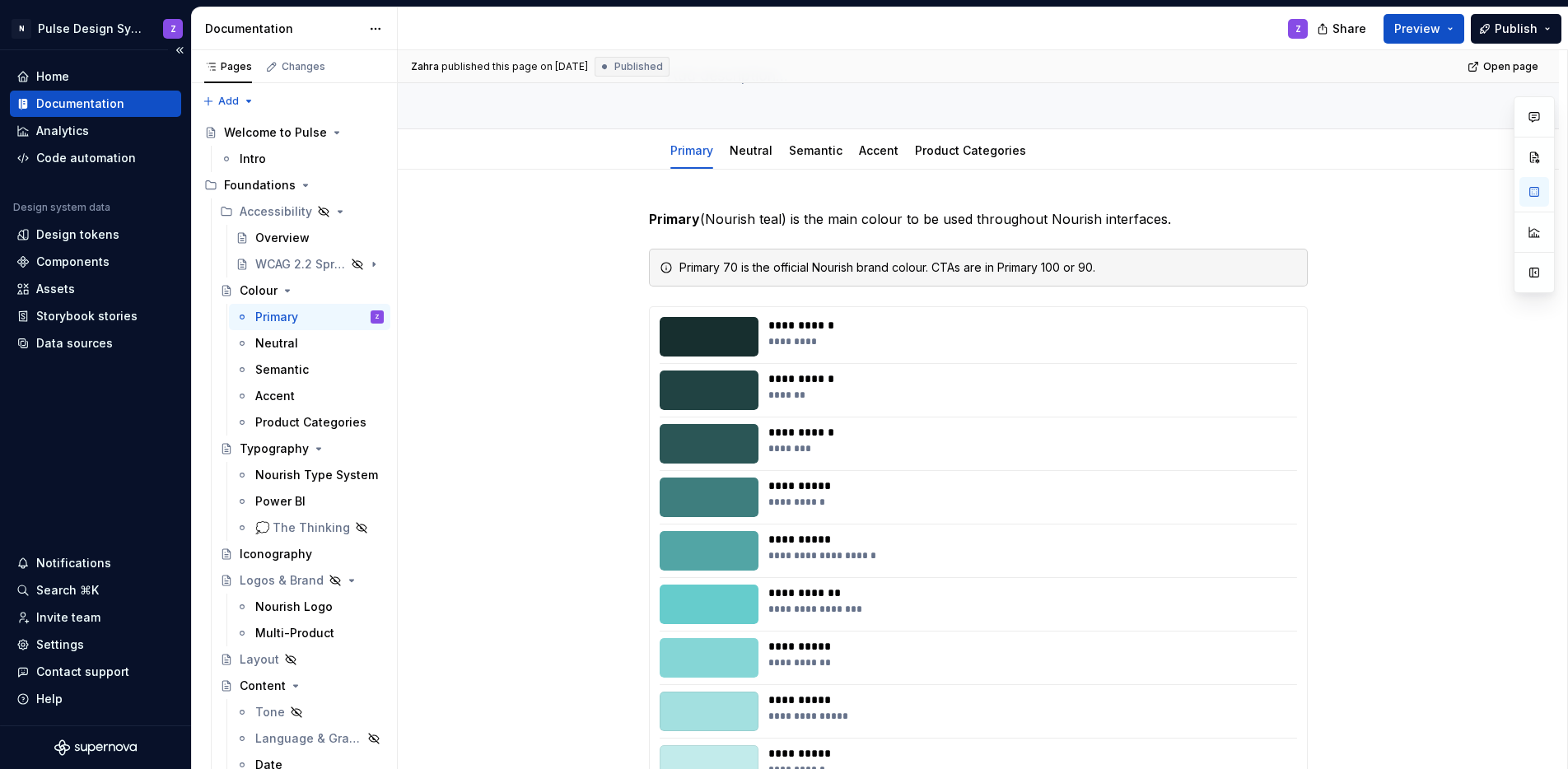
type textarea "*"
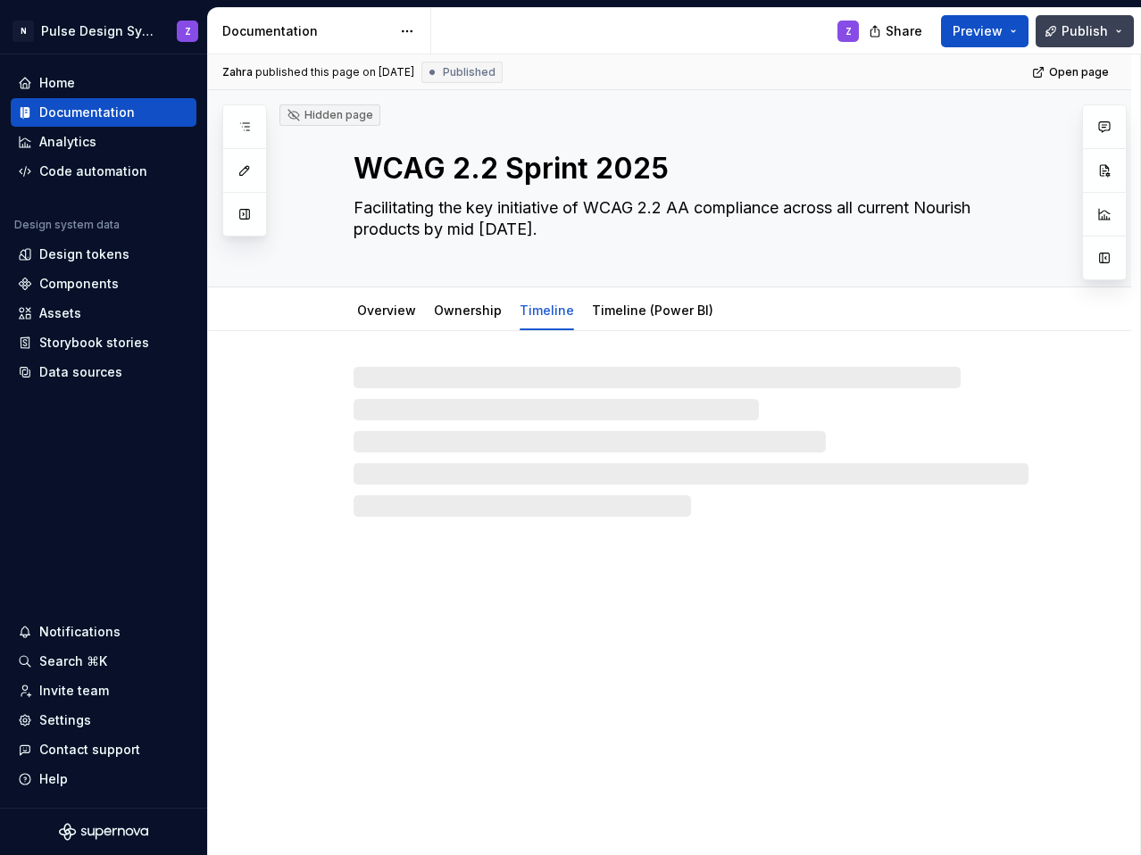
click at [1127, 29] on button "Publish" at bounding box center [1085, 31] width 98 height 32
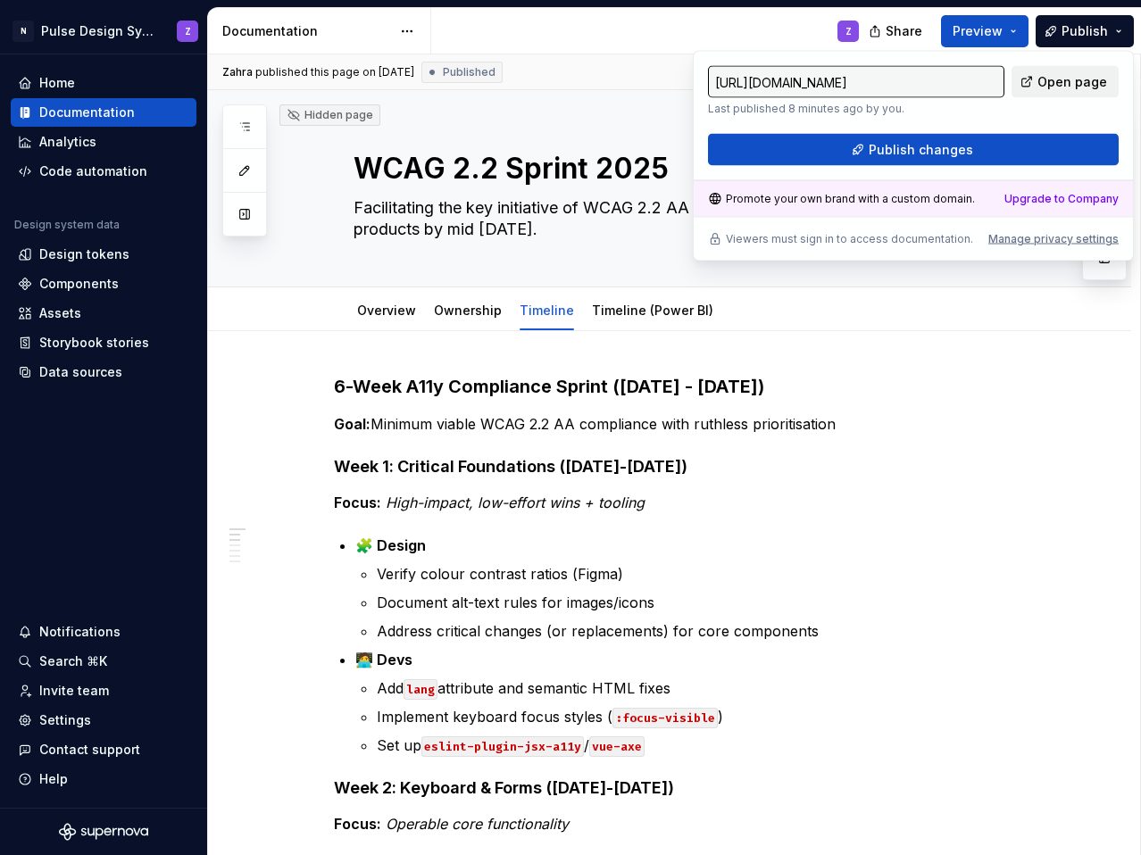
click at [1040, 87] on link "Open page" at bounding box center [1065, 82] width 107 height 32
type textarea "*"
